Goal: Task Accomplishment & Management: Use online tool/utility

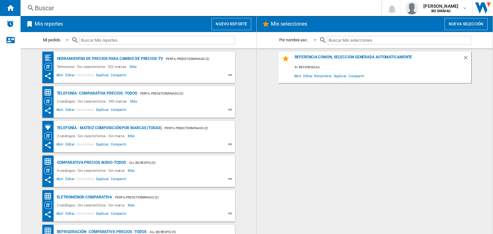
click at [219, 26] on button "Nuevo reporte" at bounding box center [232, 24] width 40 height 12
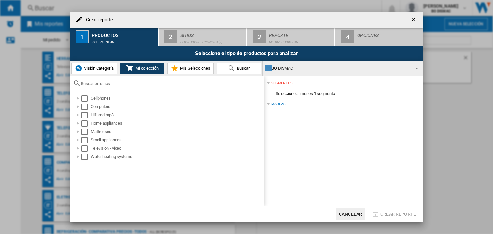
click at [103, 37] on div "Productos" at bounding box center [123, 33] width 63 height 7
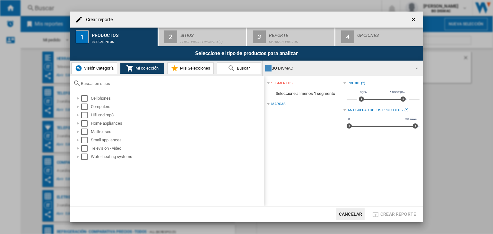
click at [85, 73] on button "Visión Categoría" at bounding box center [94, 69] width 46 height 12
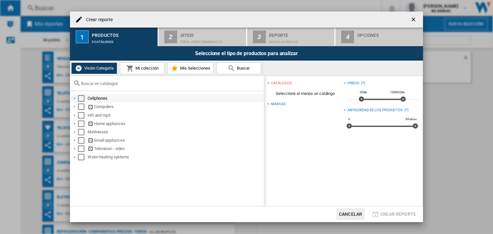
click at [80, 99] on div "Select" at bounding box center [81, 98] width 6 height 6
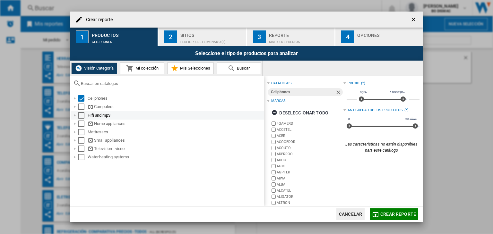
click at [81, 111] on div "Hifi and mp3" at bounding box center [167, 115] width 193 height 8
click at [81, 108] on div "Select" at bounding box center [81, 107] width 6 height 6
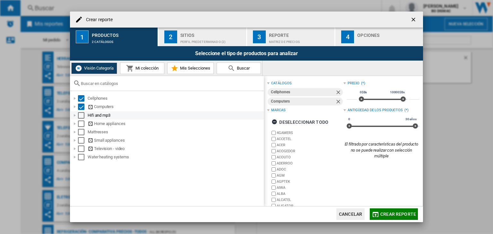
click at [82, 117] on div "Select" at bounding box center [81, 115] width 6 height 6
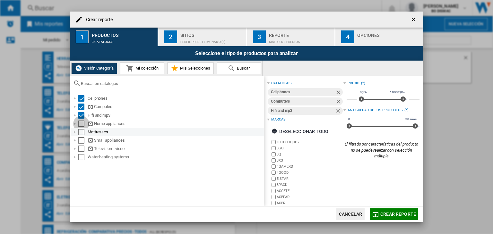
drag, startPoint x: 81, startPoint y: 126, endPoint x: 81, endPoint y: 130, distance: 3.9
click at [81, 126] on div "Select" at bounding box center [81, 124] width 6 height 6
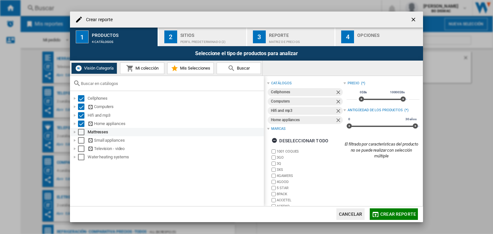
click at [81, 133] on div "Select" at bounding box center [81, 132] width 6 height 6
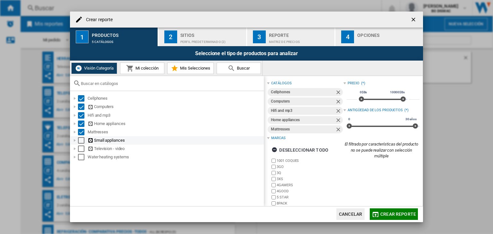
click at [83, 140] on div "Select" at bounding box center [81, 140] width 6 height 6
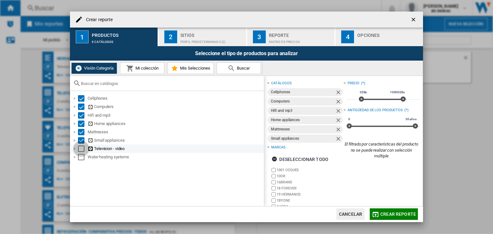
click at [83, 152] on div "Select" at bounding box center [81, 149] width 6 height 6
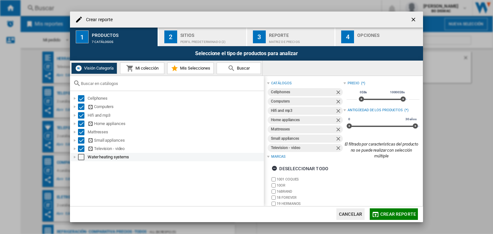
click at [81, 158] on div "Select" at bounding box center [81, 157] width 6 height 6
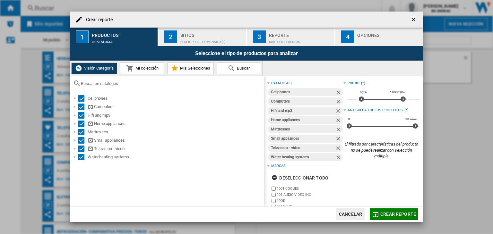
click at [181, 30] on button "2 Sitios Perfil predeterminado (2)" at bounding box center [203, 37] width 88 height 19
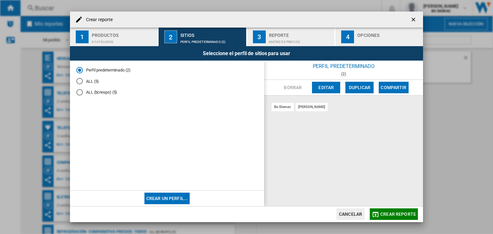
click at [79, 82] on div "ALL (5)" at bounding box center [79, 81] width 6 height 6
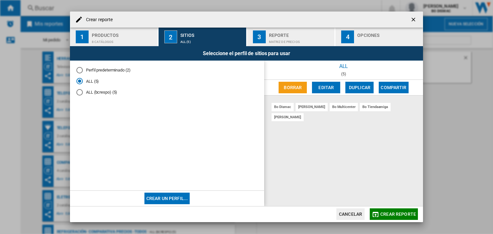
click at [266, 33] on button "3 Reporte Matriz de precios" at bounding box center [291, 37] width 88 height 19
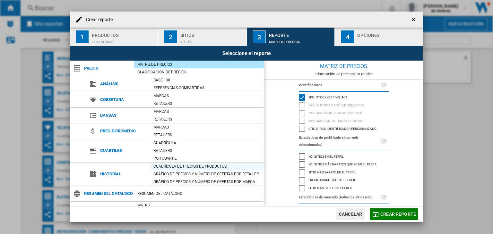
click at [163, 168] on div "Cuadrícula de precios de productos" at bounding box center [207, 166] width 114 height 6
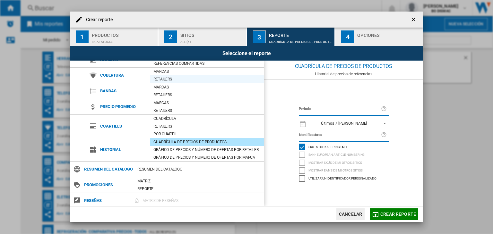
scroll to position [36, 0]
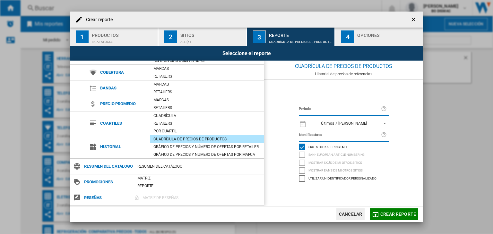
click at [366, 35] on div "Opciones" at bounding box center [388, 33] width 63 height 7
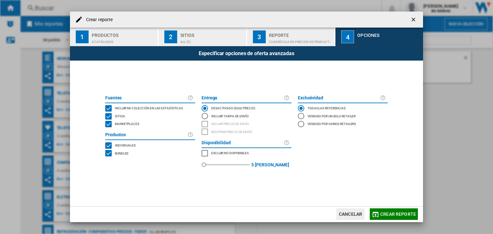
click at [107, 156] on div "BUNDLES" at bounding box center [108, 153] width 6 height 6
click at [406, 213] on span "Crear reporte" at bounding box center [398, 214] width 36 height 5
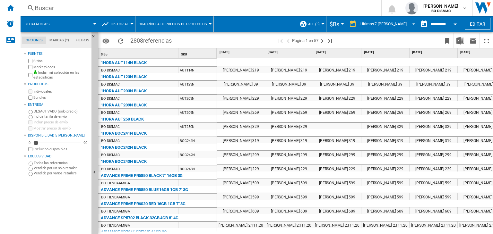
click at [410, 24] on span "REPORTS.WIZARD.STEPS.REPORT.STEPS.REPORT_OPTIONS.PERIOD: Últimos 7 días" at bounding box center [412, 24] width 8 height 6
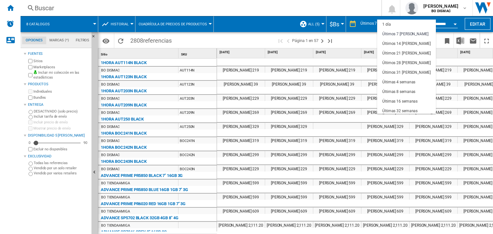
scroll to position [9, 0]
click at [405, 33] on div "Últimos 14 [PERSON_NAME]" at bounding box center [406, 34] width 48 height 5
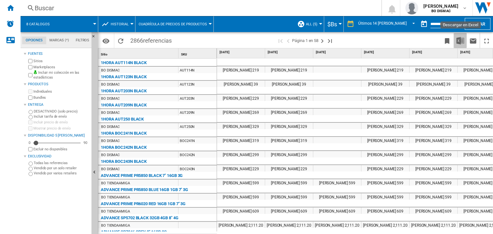
click at [458, 41] on img "Descargar en Excel" at bounding box center [460, 41] width 8 height 8
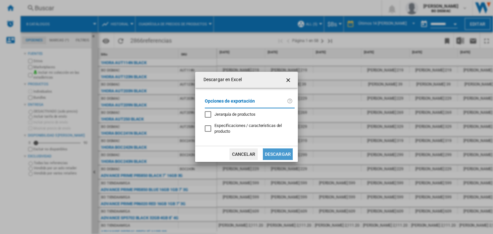
click at [270, 155] on button "Descargar" at bounding box center [278, 155] width 30 height 12
